Goal: Entertainment & Leisure: Browse casually

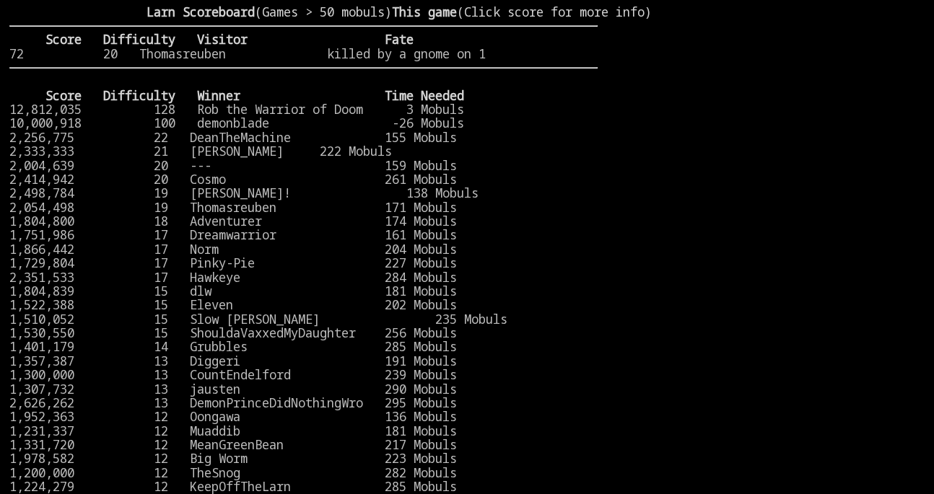
click at [786, 170] on stats at bounding box center [760, 237] width 327 height 465
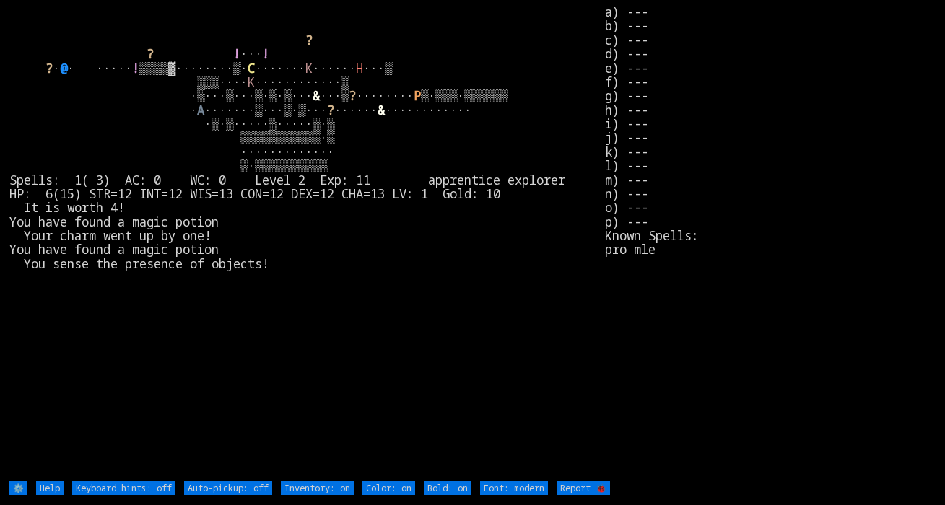
type off "Auto-pickup: on"
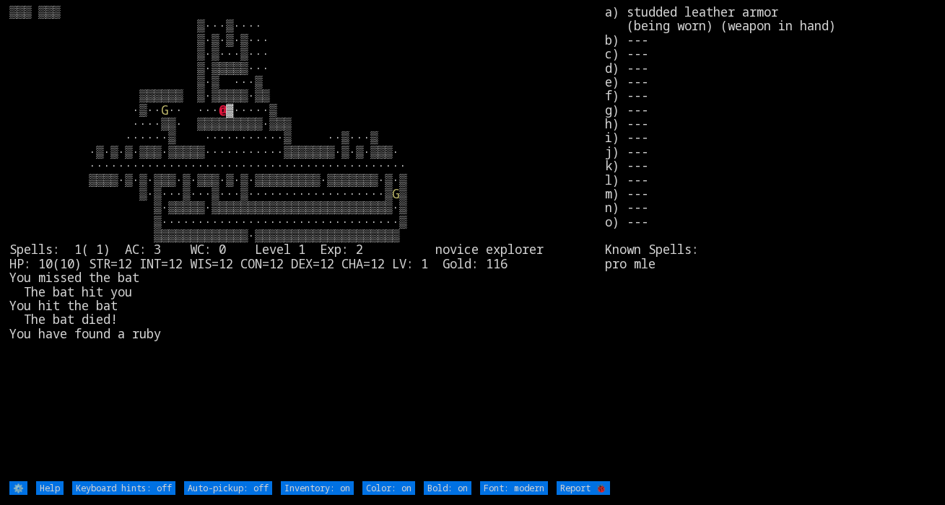
type off "Auto-pickup: on"
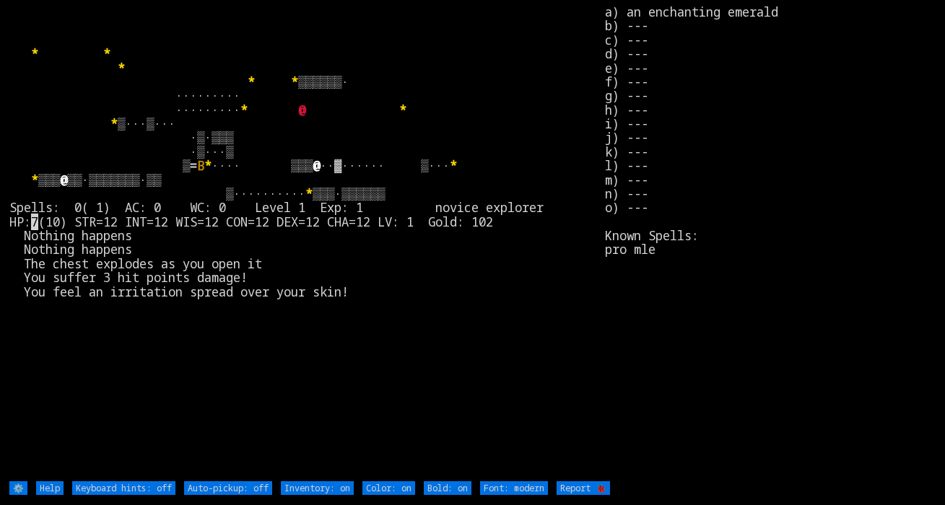
type off "Auto-pickup: on"
